Goal: Transaction & Acquisition: Obtain resource

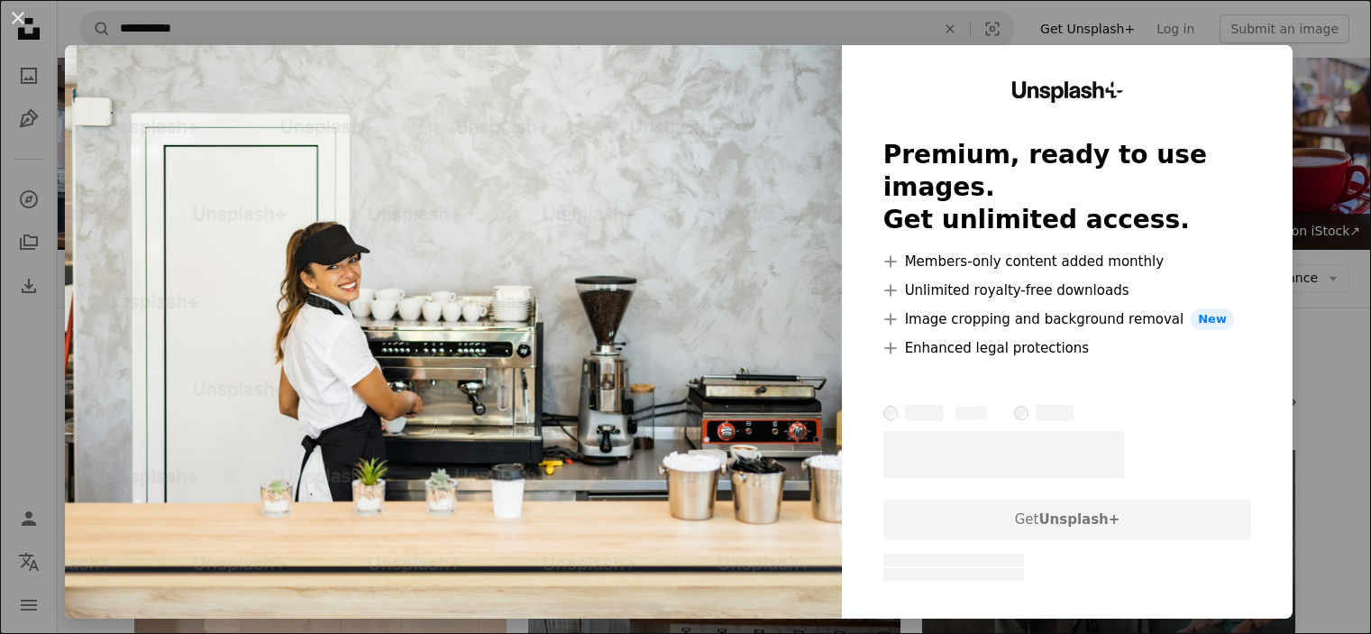
scroll to position [6953, 0]
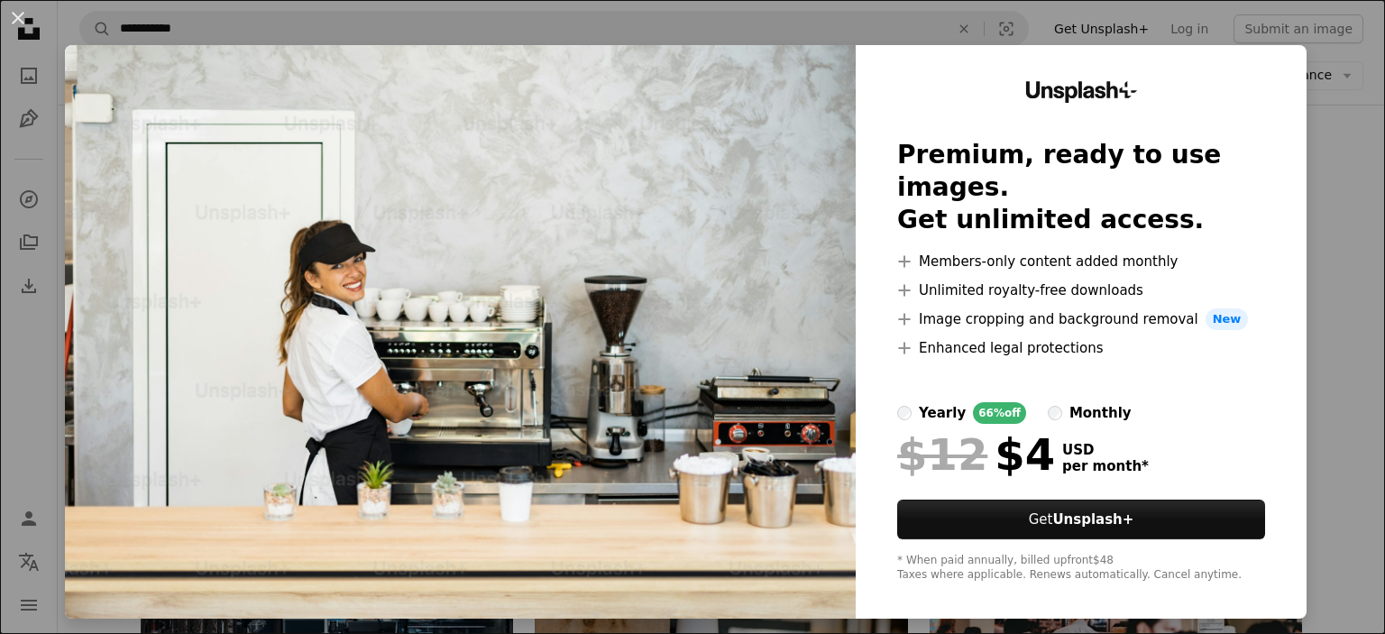
click at [1303, 309] on div "An X shape Unsplash+ Premium, ready to use images. Get unlimited access. A plus…" at bounding box center [692, 317] width 1385 height 634
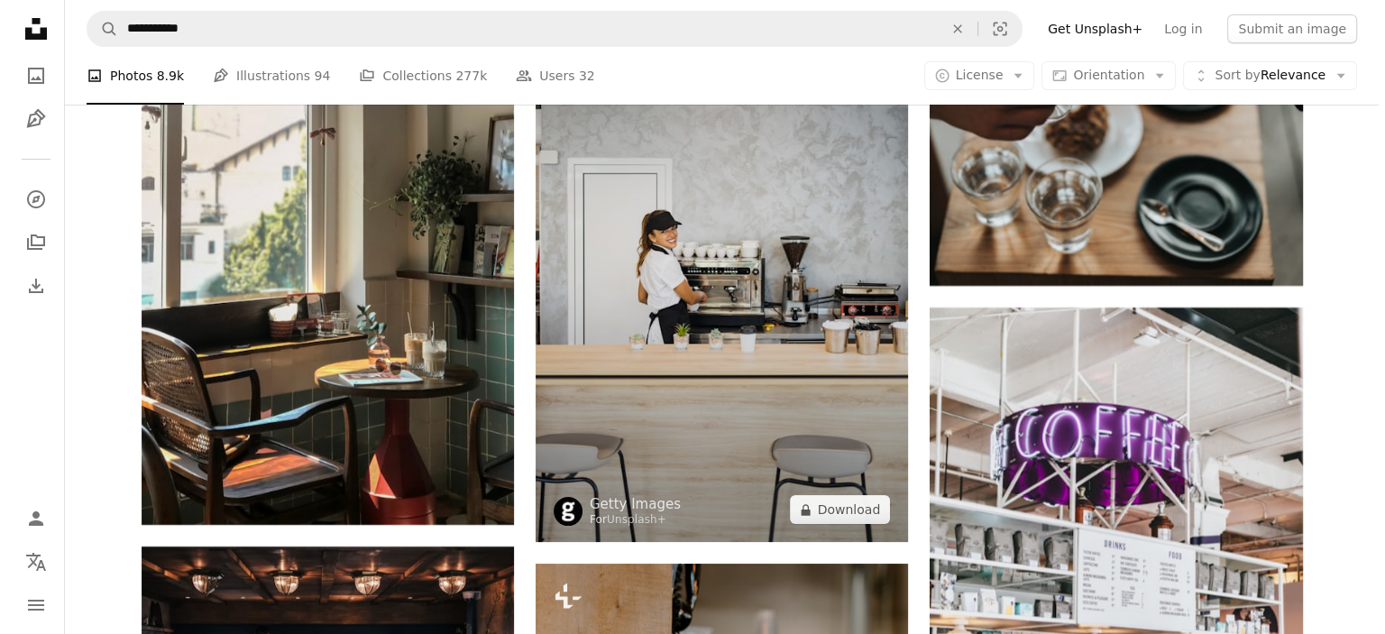
scroll to position [6833, 0]
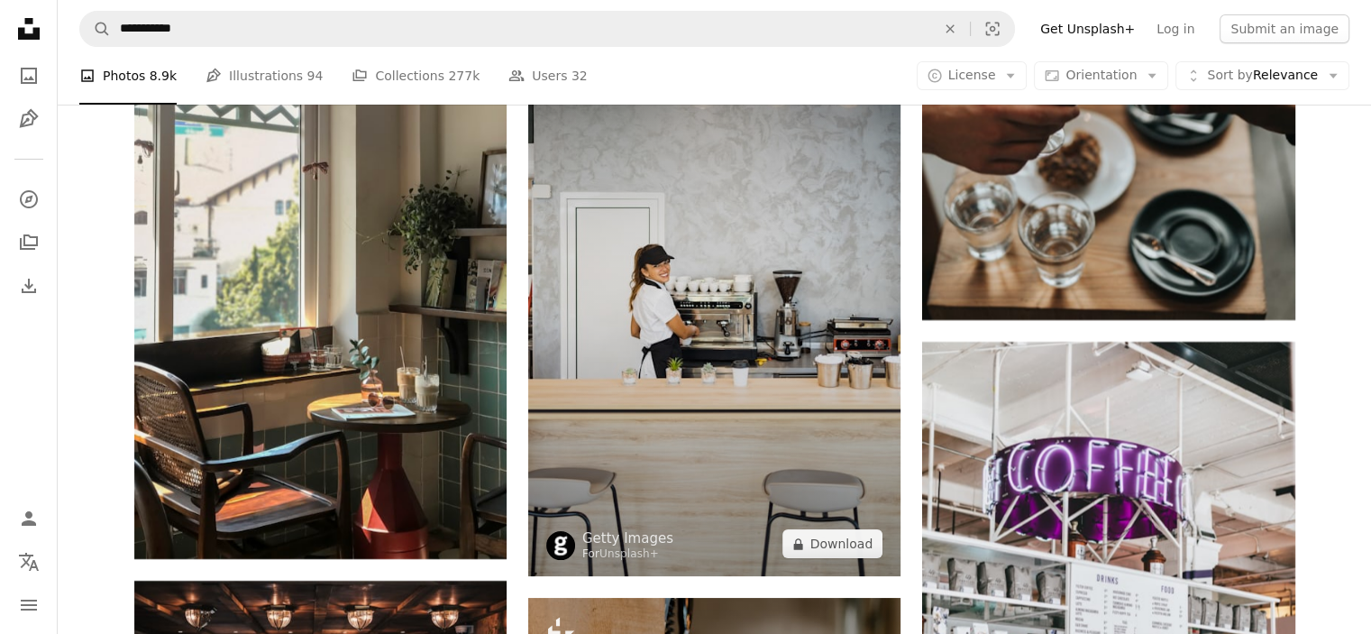
click at [808, 372] on img at bounding box center [714, 296] width 372 height 559
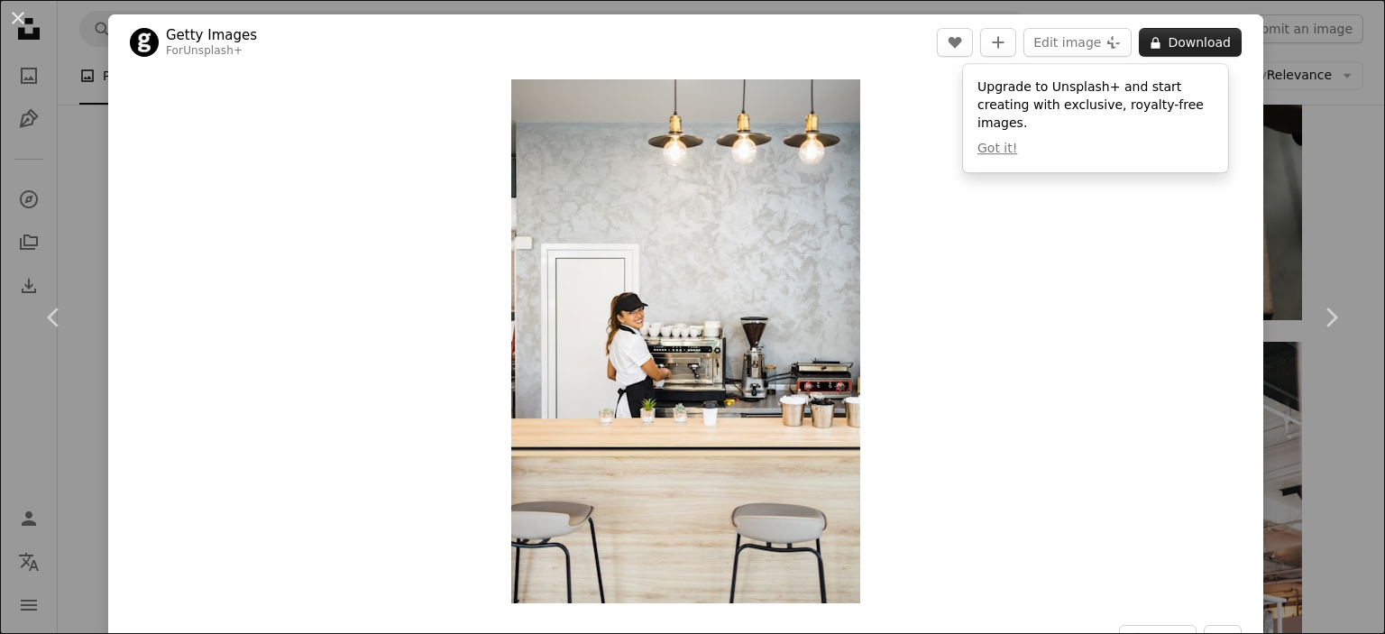
click at [1186, 39] on button "A lock Download" at bounding box center [1190, 42] width 103 height 29
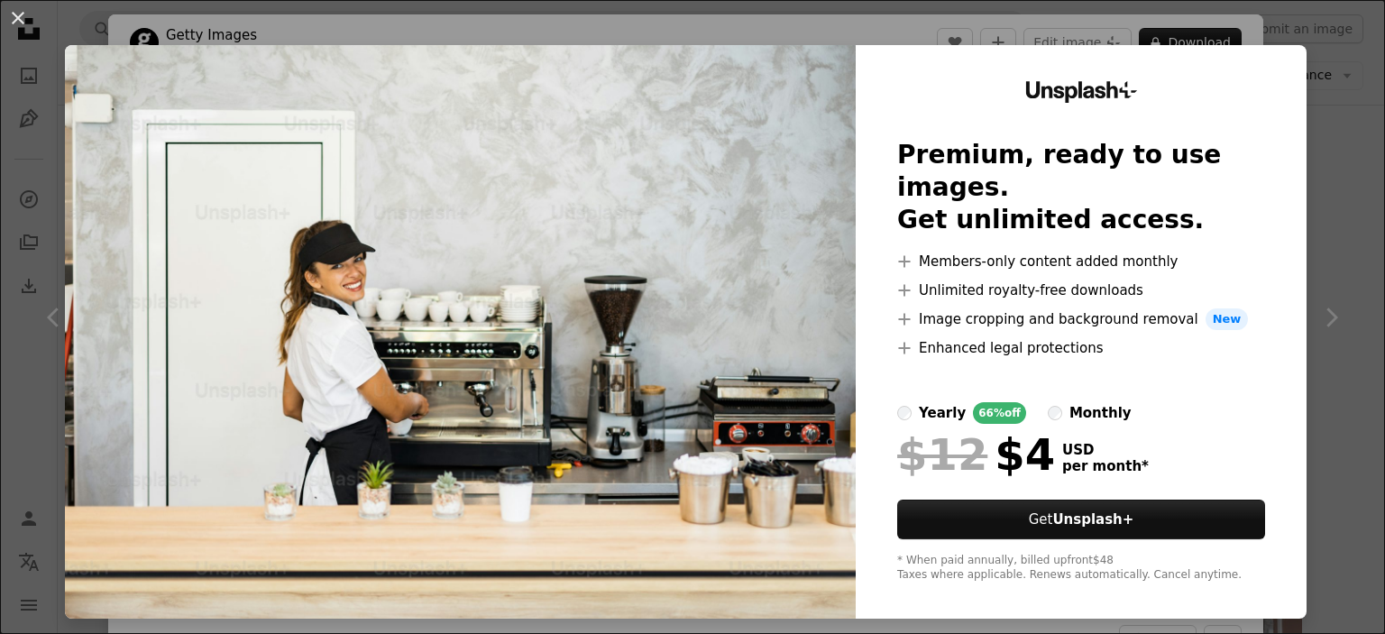
click at [1321, 128] on div "An X shape Unsplash+ Premium, ready to use images. Get unlimited access. A plus…" at bounding box center [692, 317] width 1385 height 634
